Goal: Task Accomplishment & Management: Manage account settings

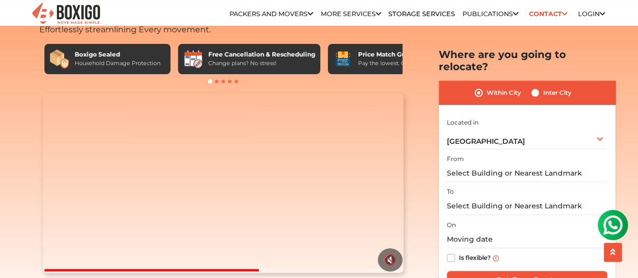
click at [0, 0] on link "Packers and Movers in Hyderabad" at bounding box center [0, 0] width 0 height 0
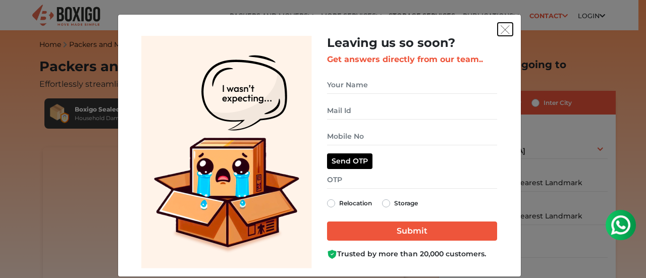
click at [503, 29] on img "get free quote dialog" at bounding box center [504, 29] width 9 height 9
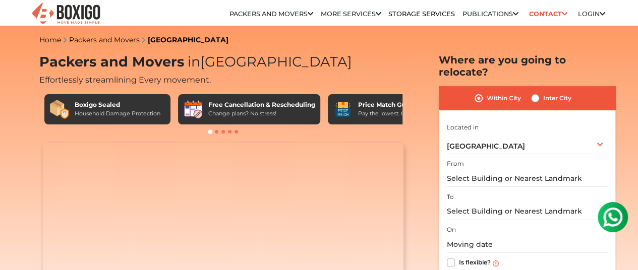
click at [587, 17] on link "Login" at bounding box center [591, 14] width 27 height 8
click at [0, 0] on link "Customer" at bounding box center [0, 0] width 0 height 0
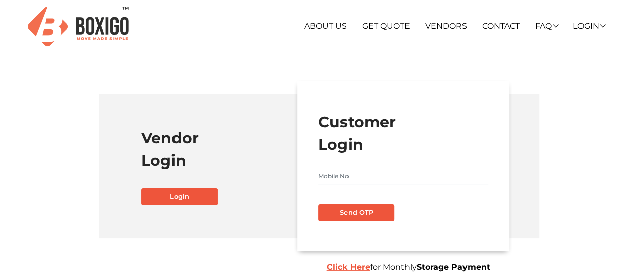
click at [352, 177] on input "text" at bounding box center [403, 176] width 170 height 16
type input "9652929362"
click at [350, 212] on button "Send OTP" at bounding box center [356, 212] width 77 height 17
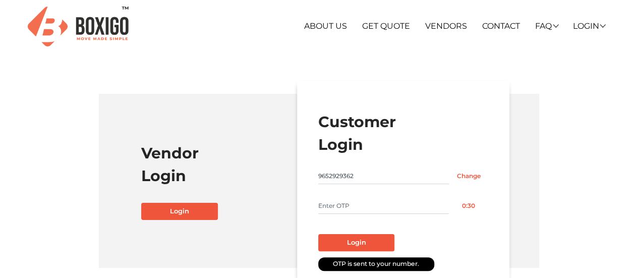
click at [381, 206] on input "text" at bounding box center [383, 206] width 131 height 16
click at [379, 206] on input "text" at bounding box center [383, 206] width 131 height 16
type input "6664"
click at [355, 242] on button "Login" at bounding box center [356, 242] width 77 height 17
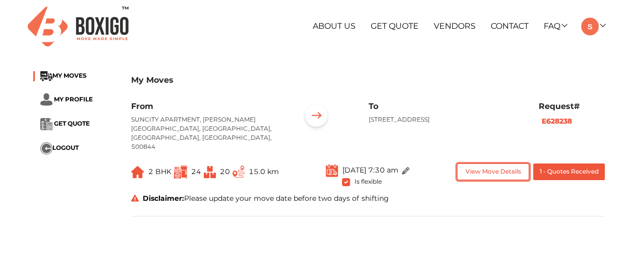
click at [484, 165] on button "View Move Details" at bounding box center [493, 171] width 72 height 17
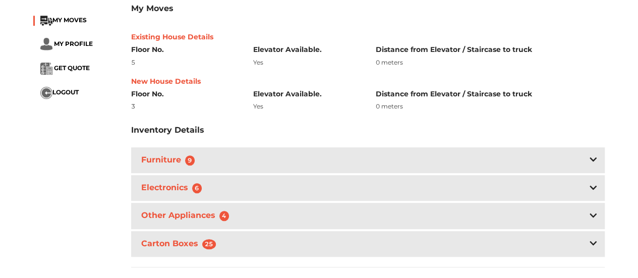
scroll to position [252, 0]
click at [160, 152] on h3 "Furniture 9" at bounding box center [170, 159] width 62 height 15
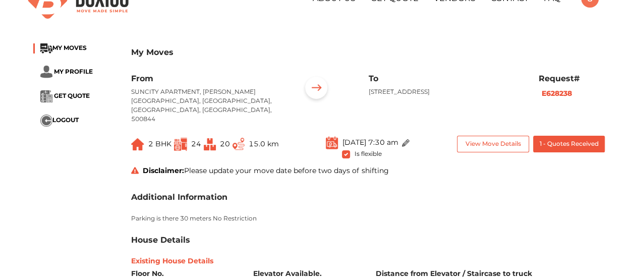
scroll to position [50, 0]
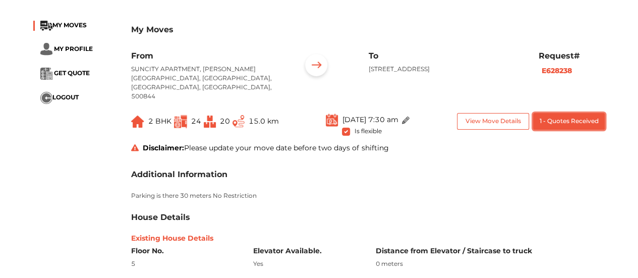
click at [558, 115] on button "1 - Quotes Received" at bounding box center [569, 121] width 72 height 17
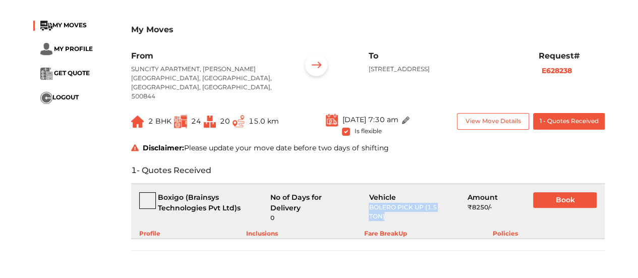
drag, startPoint x: 389, startPoint y: 206, endPoint x: 368, endPoint y: 197, distance: 23.7
click at [368, 197] on div "Vehicle BOLERO PICK UP (1.5 TON)" at bounding box center [410, 207] width 98 height 30
click at [500, 229] on div "Policies" at bounding box center [505, 233] width 25 height 9
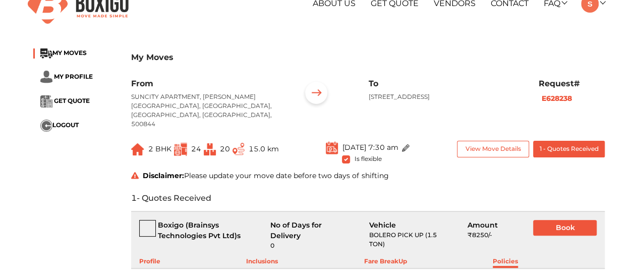
scroll to position [0, 0]
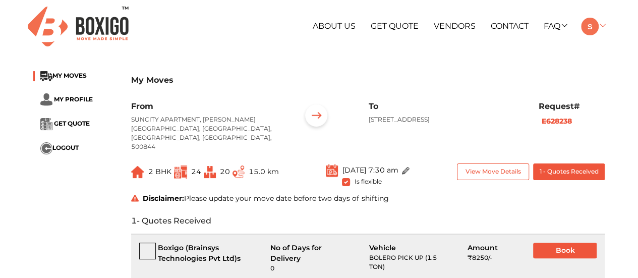
click at [600, 24] on link at bounding box center [593, 26] width 24 height 10
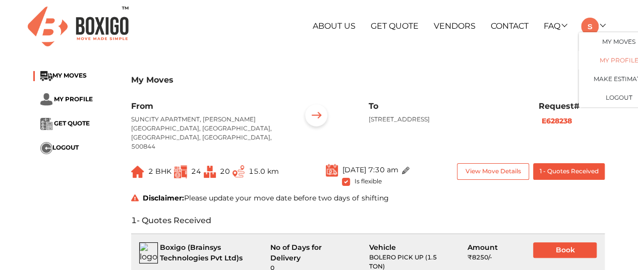
click at [606, 58] on link "My Profile" at bounding box center [619, 60] width 81 height 19
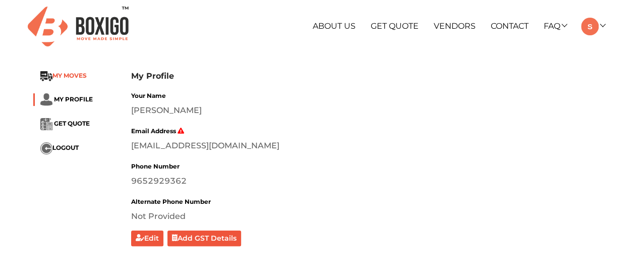
click at [78, 79] on span "MY MOVES" at bounding box center [69, 76] width 34 height 8
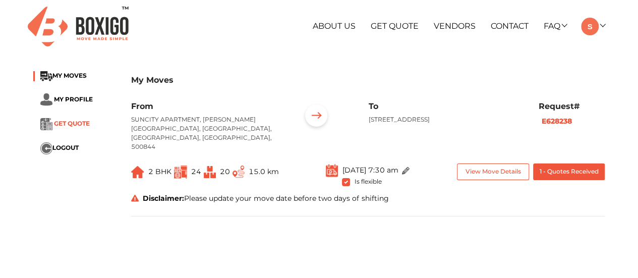
click at [66, 123] on span "GET QUOTE" at bounding box center [72, 124] width 36 height 8
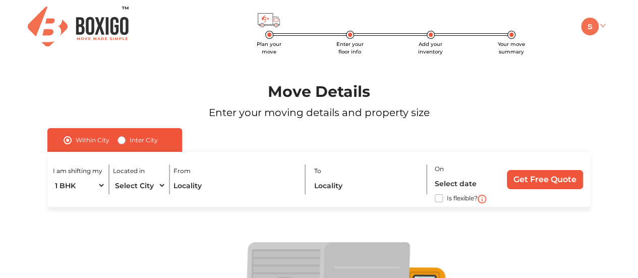
click at [591, 27] on img at bounding box center [590, 27] width 18 height 18
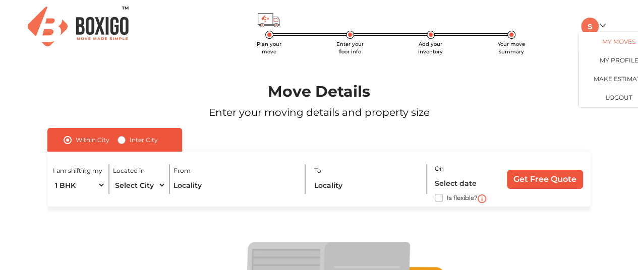
click at [612, 40] on link "My Moves" at bounding box center [619, 41] width 81 height 19
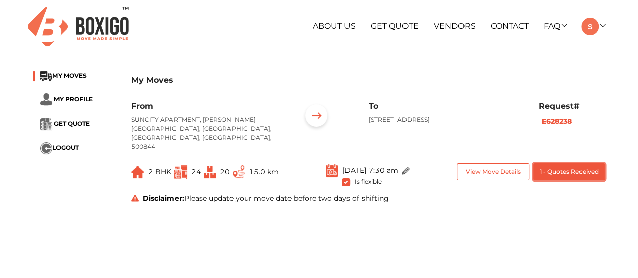
click at [552, 163] on button "1 - Quotes Received" at bounding box center [569, 171] width 72 height 17
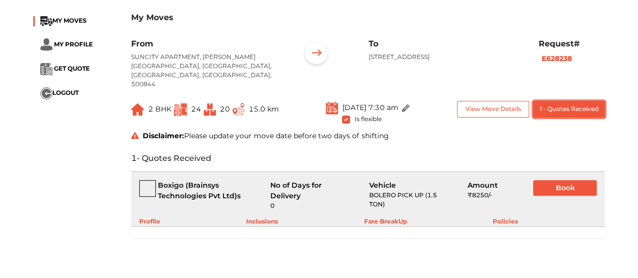
scroll to position [101, 0]
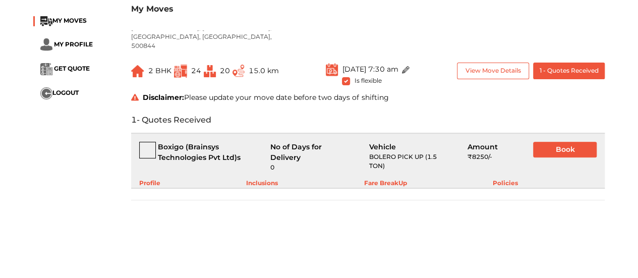
click at [375, 179] on div "Fare BreakUp" at bounding box center [385, 183] width 43 height 9
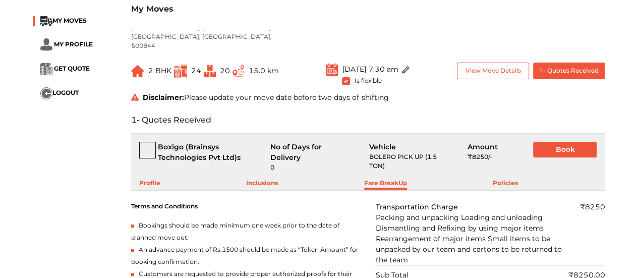
click at [381, 153] on div "BOLERO PICK UP (1.5 TON)" at bounding box center [410, 161] width 83 height 18
click at [382, 152] on div "BOLERO PICK UP (1.5 TON)" at bounding box center [410, 161] width 83 height 18
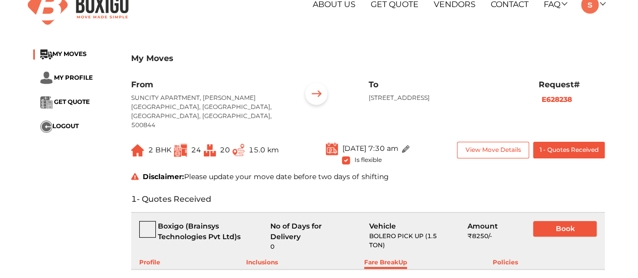
scroll to position [0, 0]
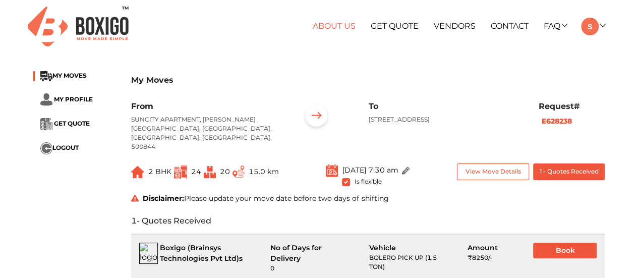
click at [350, 28] on link "About Us" at bounding box center [334, 26] width 43 height 10
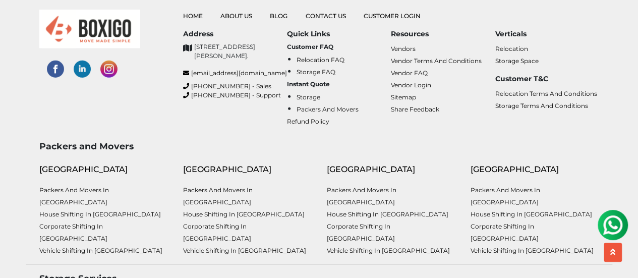
scroll to position [1463, 0]
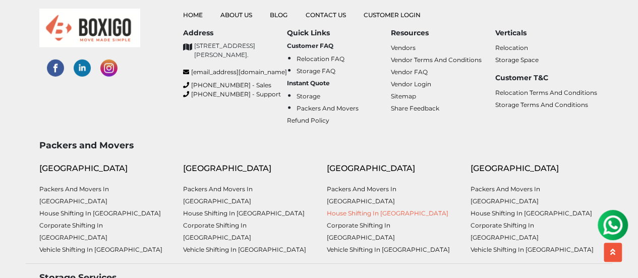
click at [349, 209] on link "House shifting in Hyderabad" at bounding box center [388, 213] width 122 height 8
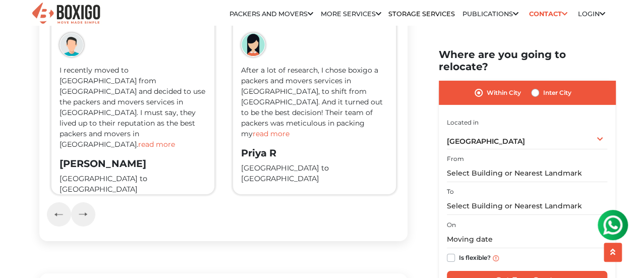
scroll to position [1614, 0]
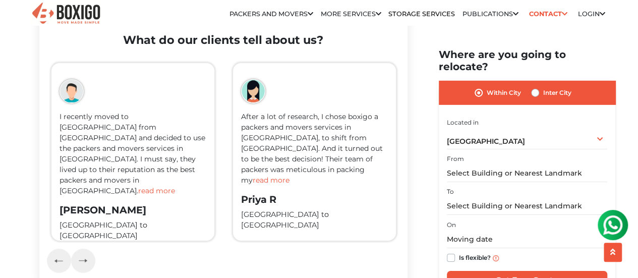
click at [150, 193] on span "read more" at bounding box center [156, 190] width 37 height 9
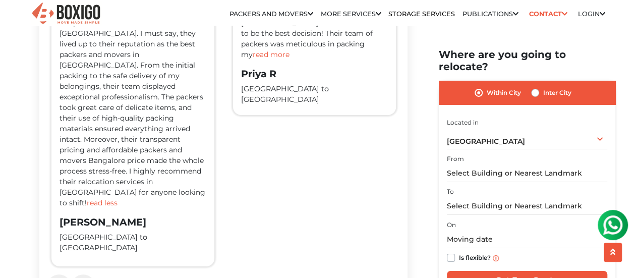
scroll to position [1766, 0]
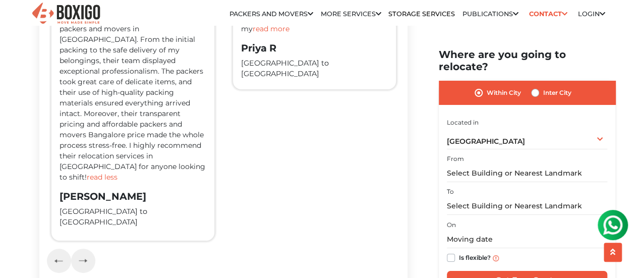
click at [118, 173] on span "read less" at bounding box center [102, 177] width 31 height 9
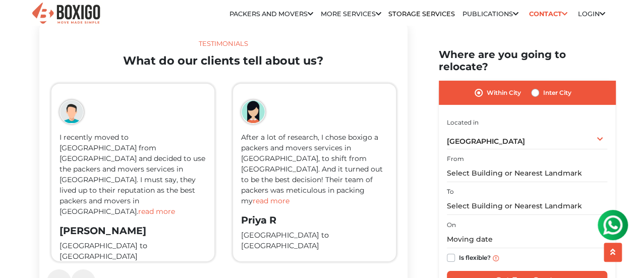
scroll to position [1614, 0]
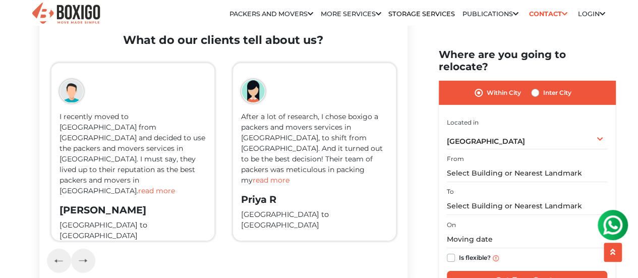
click at [290, 185] on span "read more" at bounding box center [271, 180] width 37 height 9
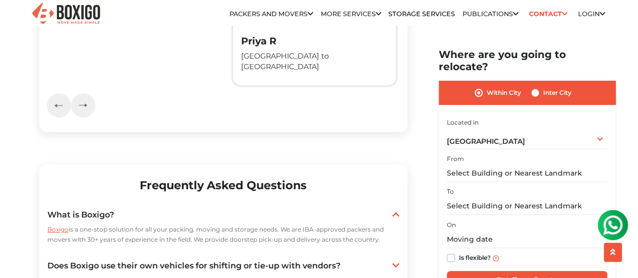
scroll to position [1967, 0]
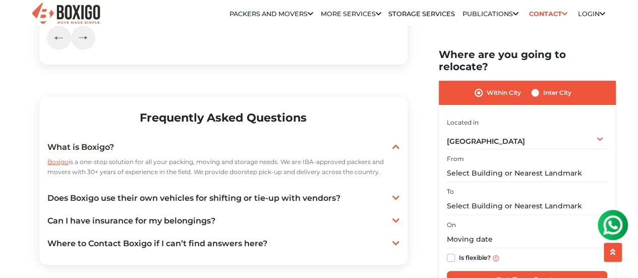
click at [395, 194] on icon at bounding box center [395, 198] width 7 height 8
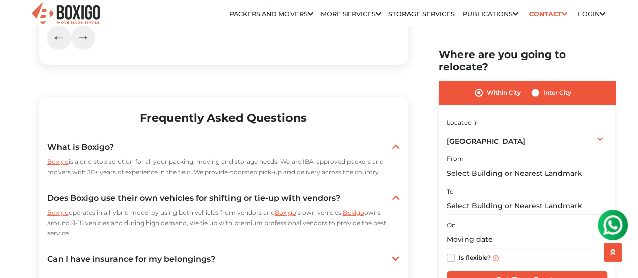
click at [389, 253] on link "Can I have insurance for my belongings?" at bounding box center [223, 259] width 352 height 12
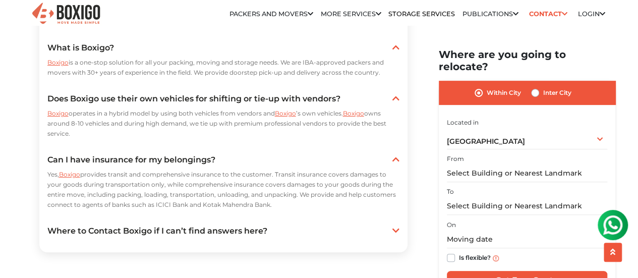
scroll to position [2169, 0]
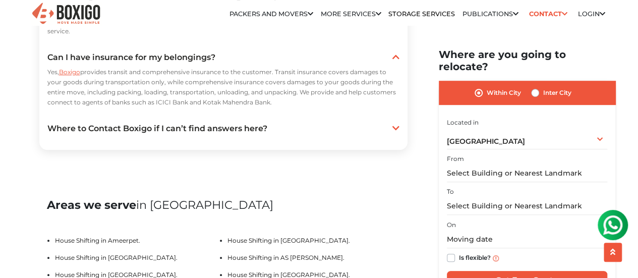
click at [390, 123] on link "Where to Contact Boxigo if I can’t find answers here?" at bounding box center [223, 129] width 352 height 12
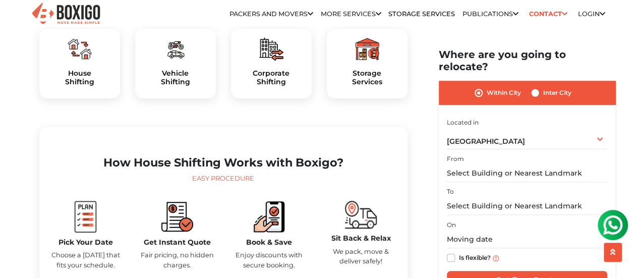
scroll to position [0, 0]
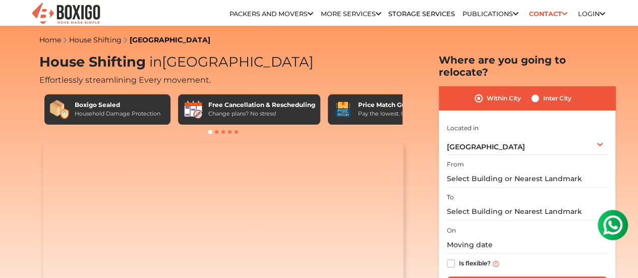
click at [49, 43] on link "Home" at bounding box center [50, 39] width 22 height 9
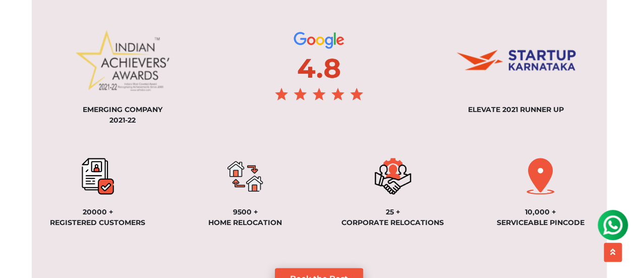
scroll to position [958, 0]
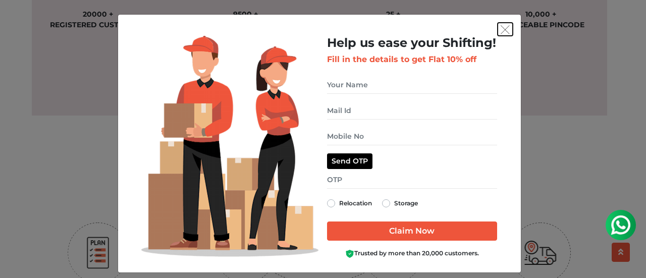
click at [497, 32] on button "get free quote dialog" at bounding box center [504, 29] width 15 height 13
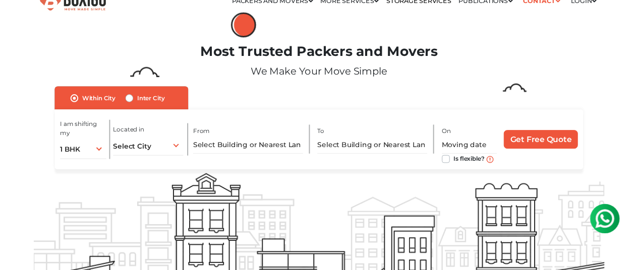
scroll to position [0, 0]
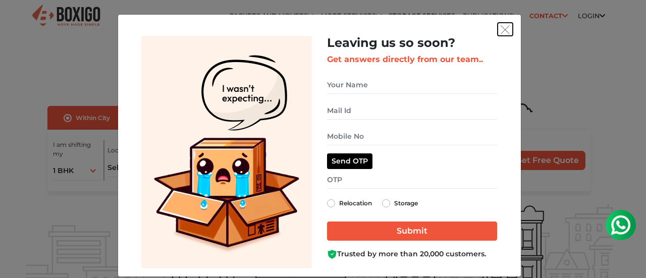
click at [500, 34] on button "get free quote dialog" at bounding box center [504, 29] width 15 height 13
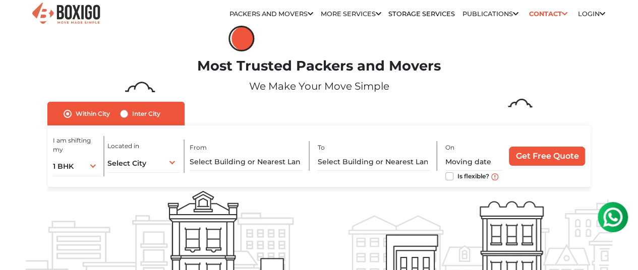
click at [0, 0] on link "Customer" at bounding box center [0, 0] width 0 height 0
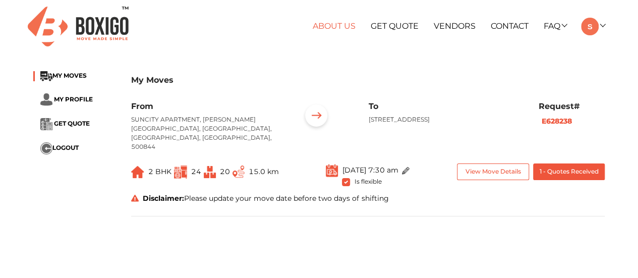
click at [335, 28] on link "About Us" at bounding box center [334, 26] width 43 height 10
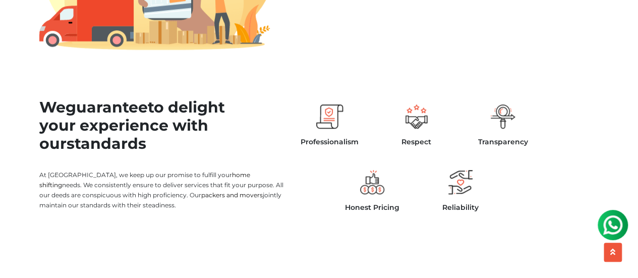
click at [312, 141] on div "Professionalism" at bounding box center [330, 127] width 72 height 53
